Goal: Communication & Community: Participate in discussion

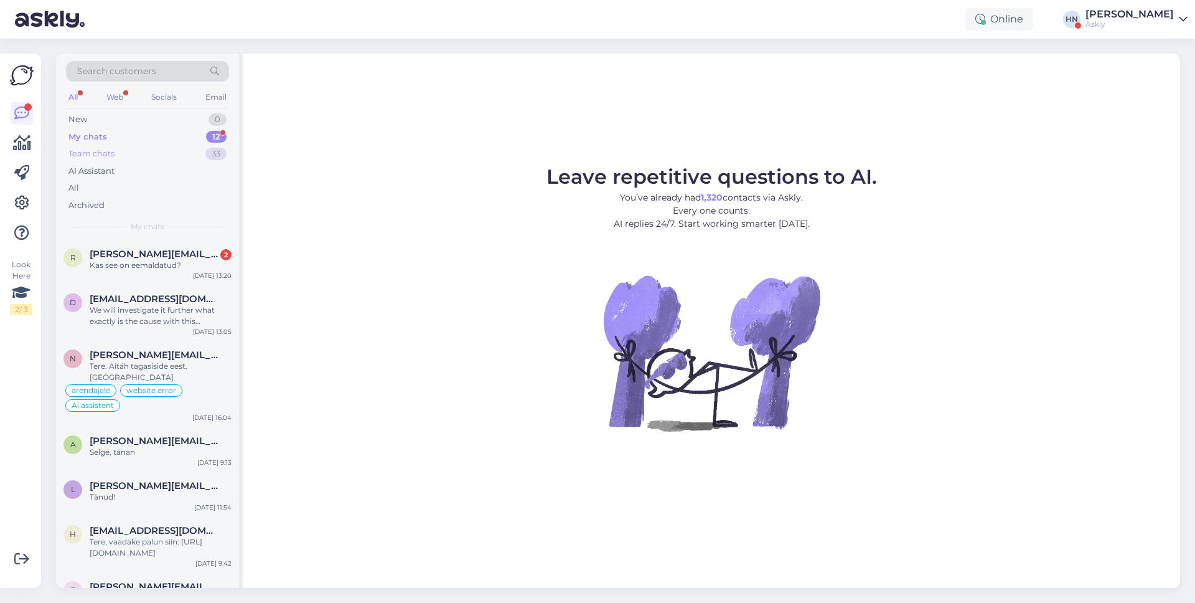
click at [148, 154] on div "Team chats 33" at bounding box center [147, 153] width 163 height 17
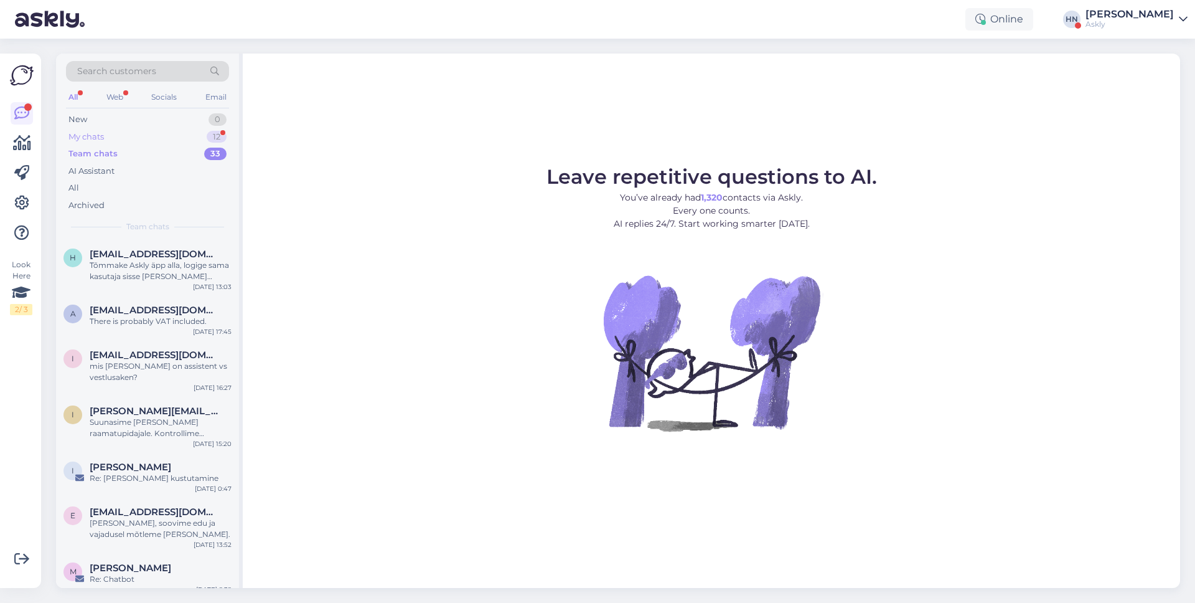
click at [150, 141] on div "My chats 12" at bounding box center [147, 136] width 163 height 17
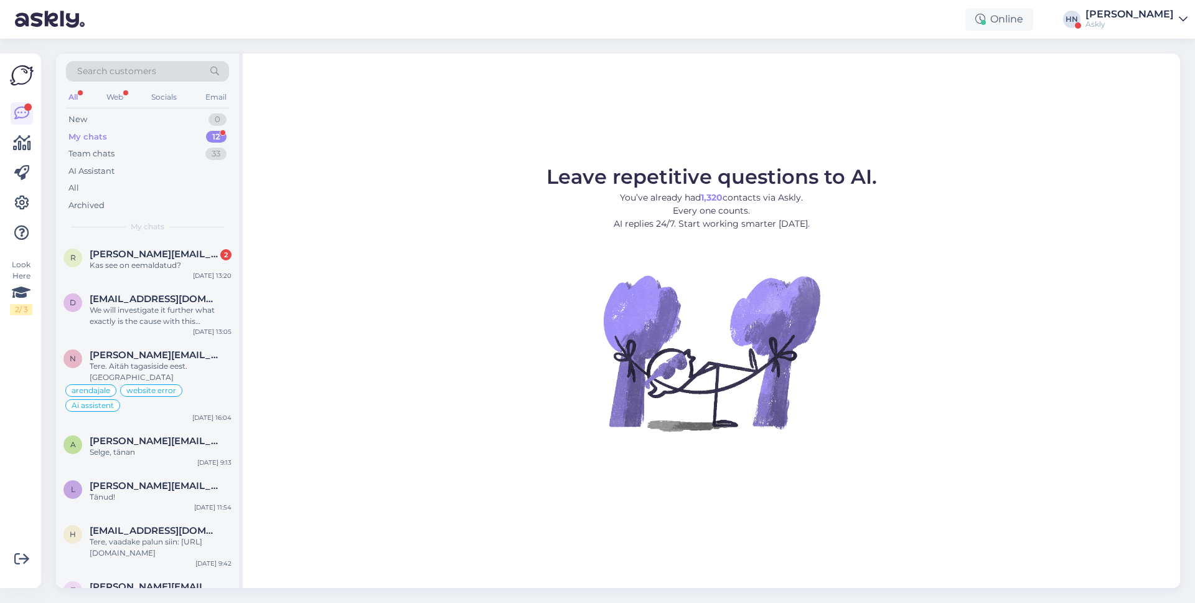
click at [6, 133] on div "Look Here 2 / 3 Get more Your checklist to get more value from Askly. Close Con…" at bounding box center [20, 321] width 41 height 534
click at [14, 141] on icon at bounding box center [22, 143] width 18 height 15
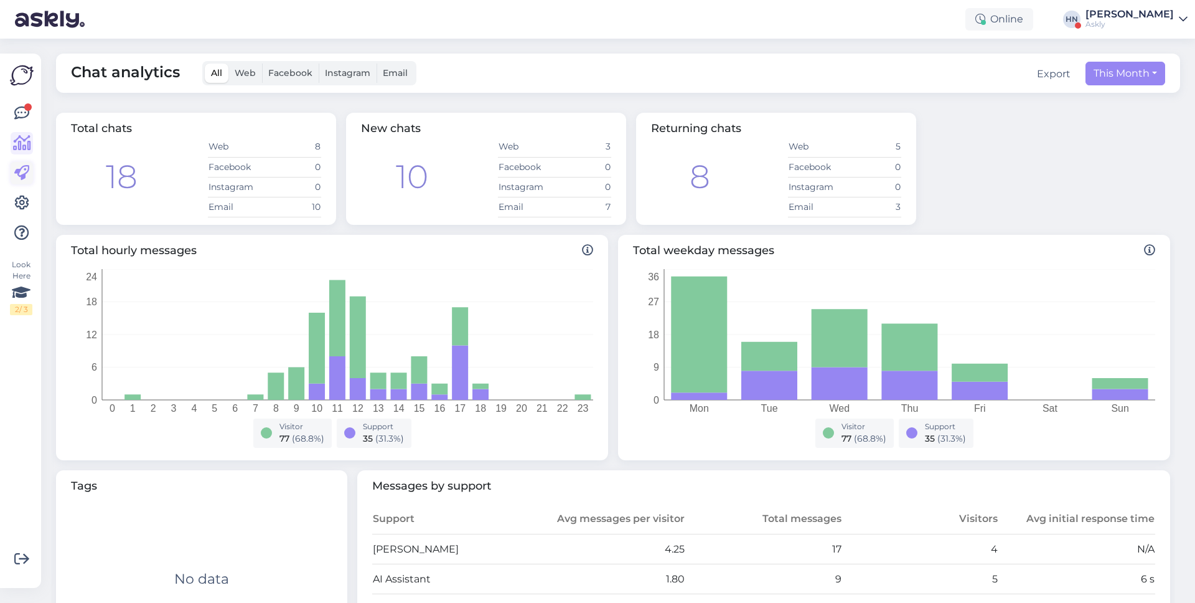
click at [24, 166] on icon at bounding box center [21, 173] width 15 height 15
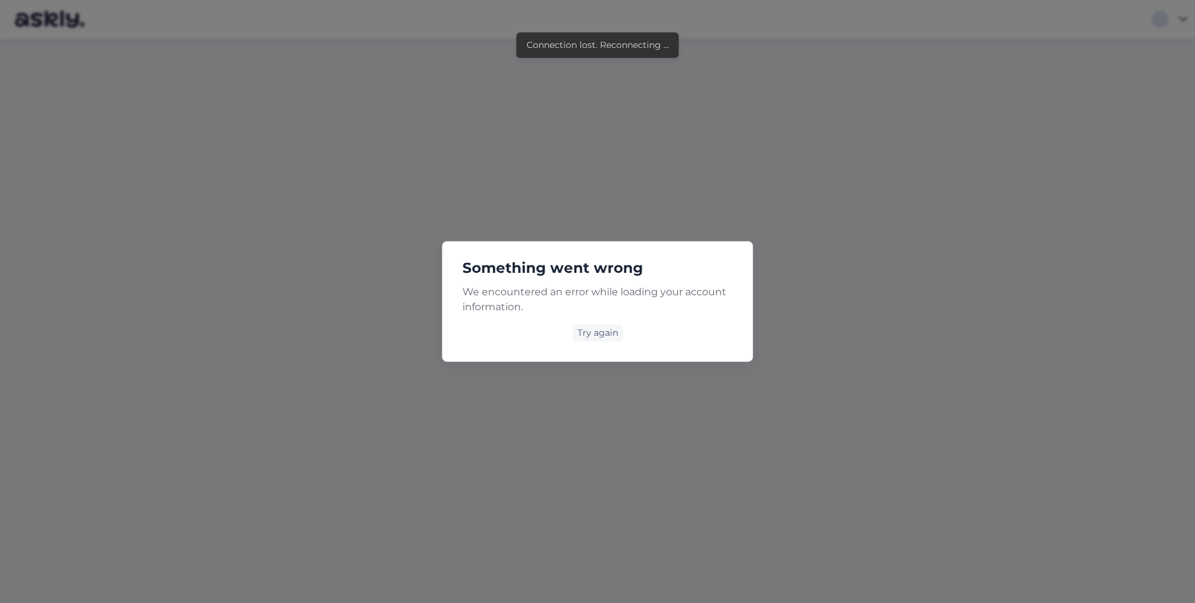
click at [600, 316] on div "We encountered an error while loading your account information. Try again" at bounding box center [597, 312] width 270 height 57
click at [595, 335] on div "Try again" at bounding box center [598, 332] width 50 height 17
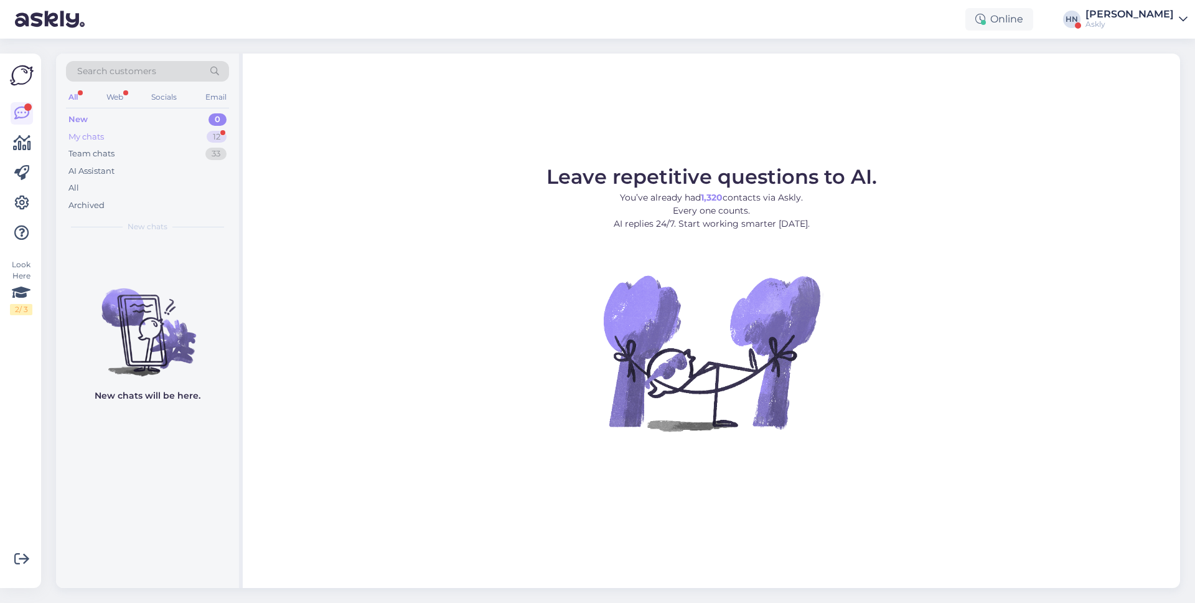
click at [184, 141] on div "My chats 12" at bounding box center [147, 136] width 163 height 17
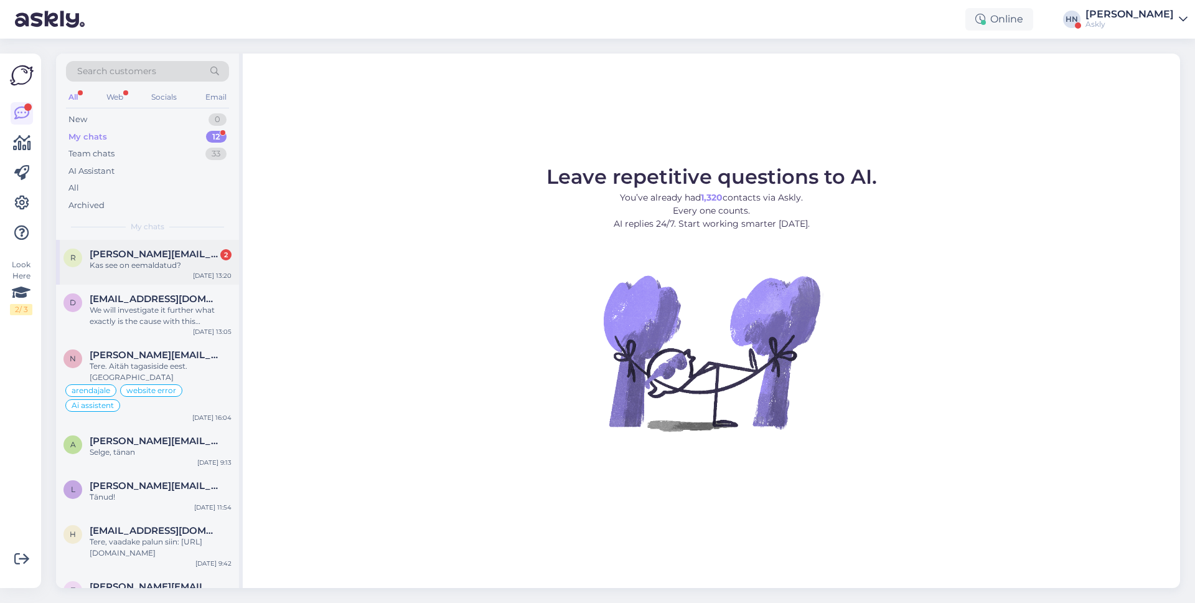
click at [167, 245] on div "r [PERSON_NAME][EMAIL_ADDRESS][DOMAIN_NAME] 2 Kas see on eemaldatud? [DATE] 13:…" at bounding box center [147, 262] width 183 height 45
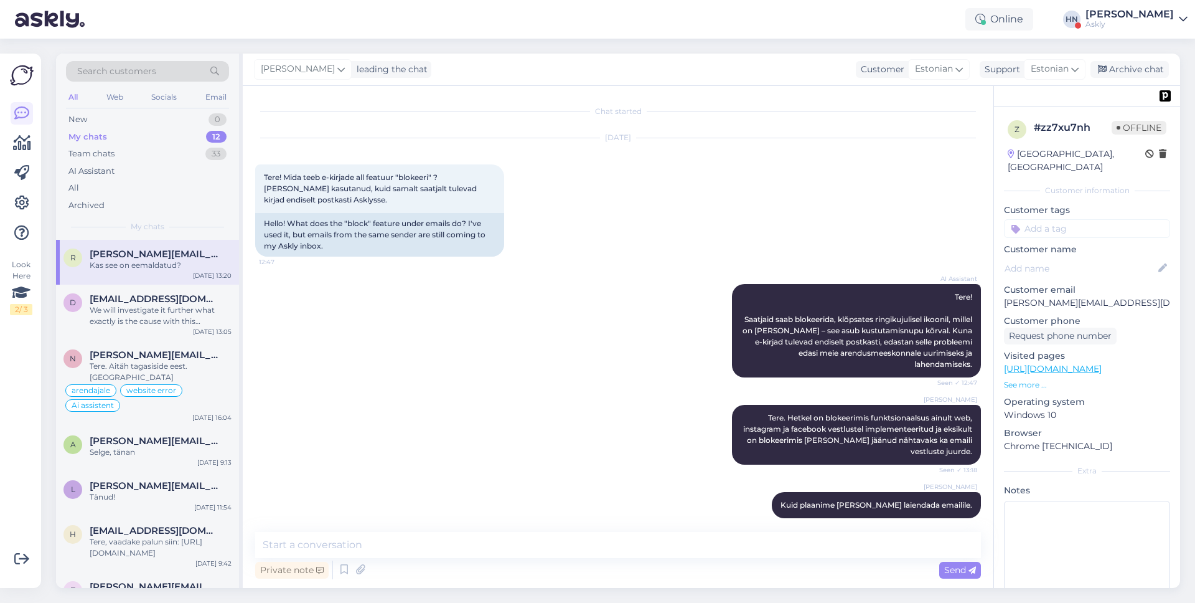
scroll to position [198, 0]
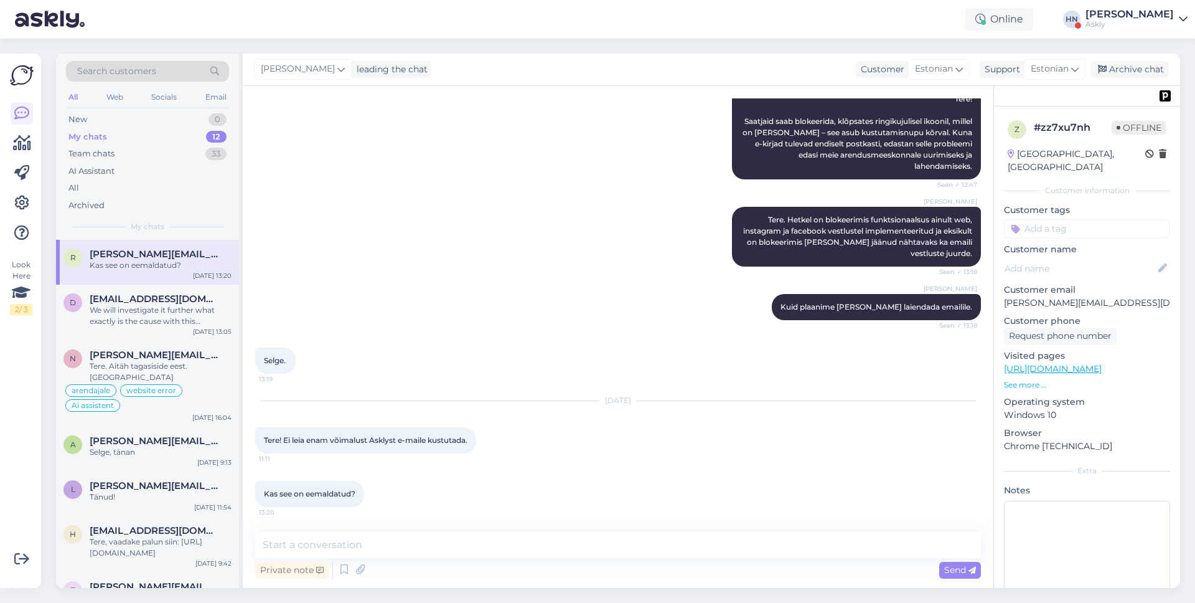
click at [120, 143] on div "My chats 12" at bounding box center [147, 136] width 163 height 17
click at [118, 155] on div "Team chats 33" at bounding box center [147, 153] width 163 height 17
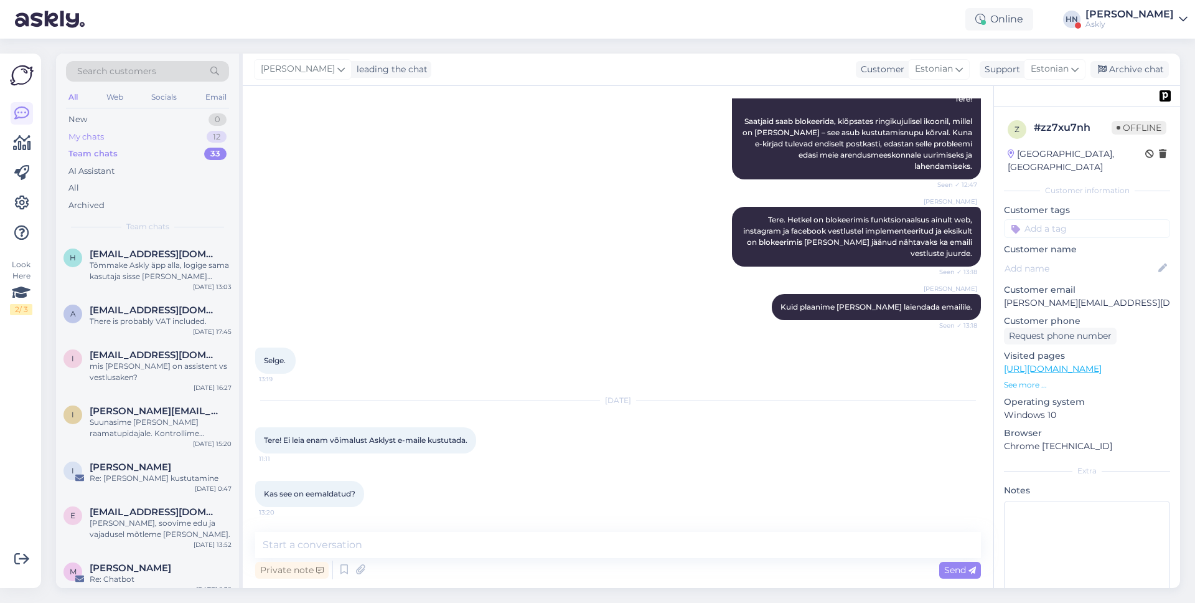
click at [123, 143] on div "My chats 12" at bounding box center [147, 136] width 163 height 17
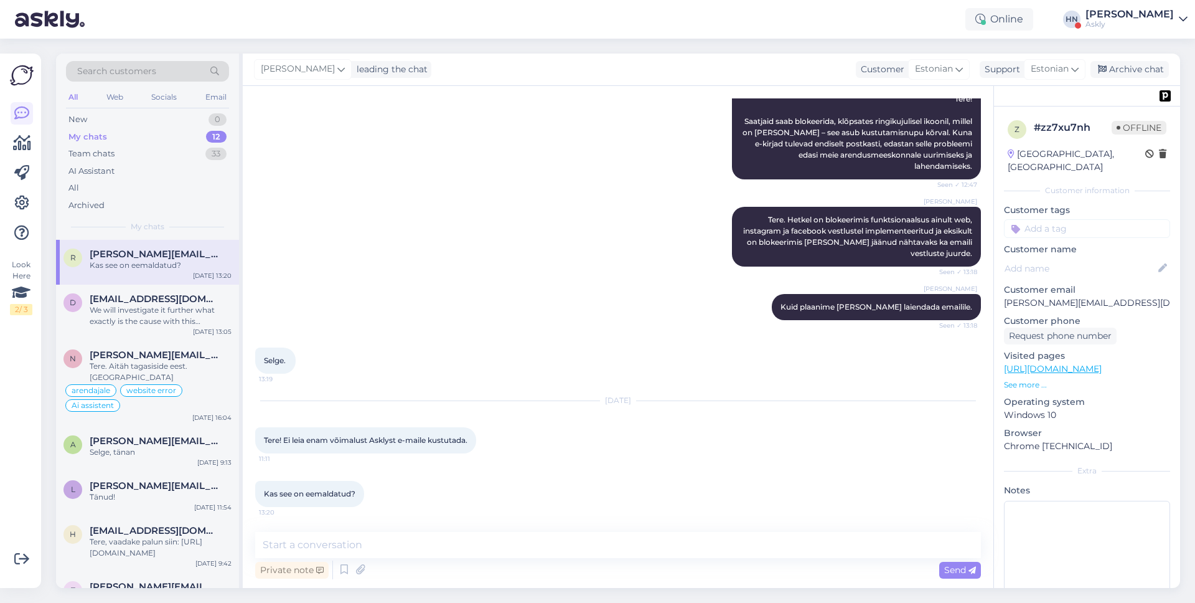
click at [497, 220] on div "[PERSON_NAME] Tere. Hetkel on blokeerimis funktsionaalsus ainult web, instagram…" at bounding box center [618, 236] width 726 height 87
click at [1106, 71] on icon at bounding box center [1102, 69] width 9 height 9
